Goal: Check status

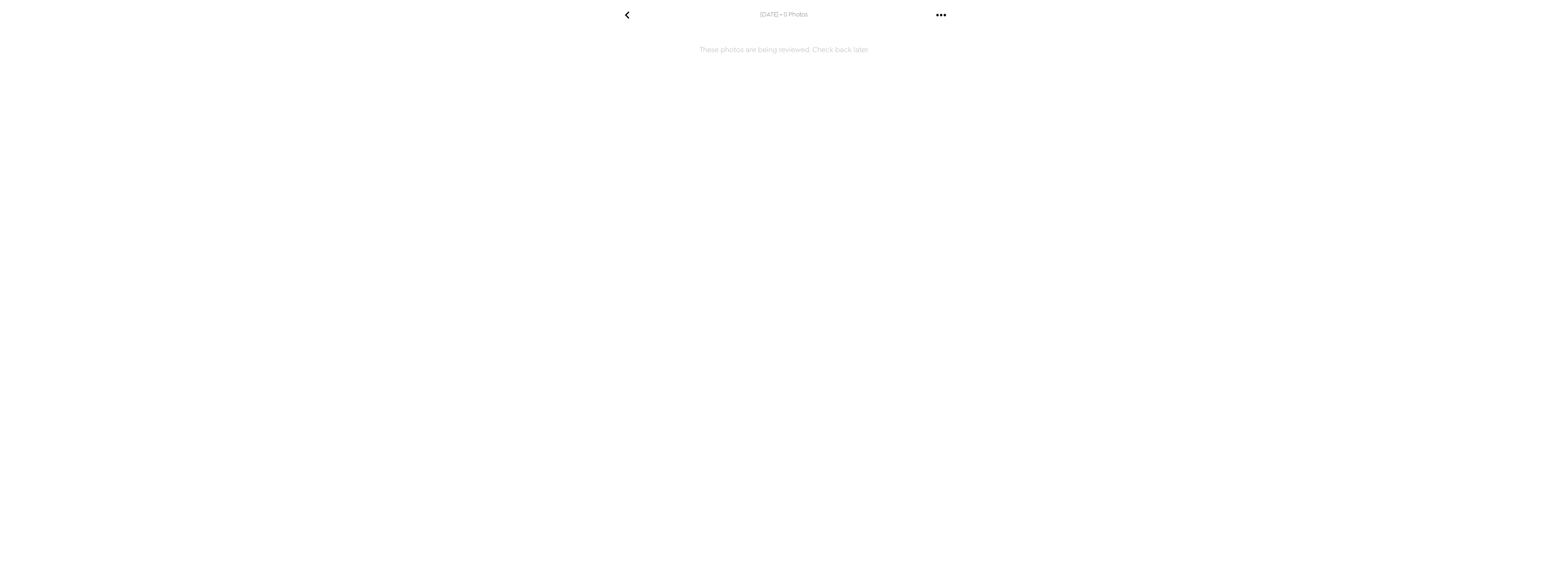
click at [828, 46] on h6 "These photos are being reviewed. Check back later." at bounding box center [784, 235] width 365 height 402
click at [623, 13] on icon "go back" at bounding box center [627, 15] width 15 height 15
